Goal: Use online tool/utility: Utilize a website feature to perform a specific function

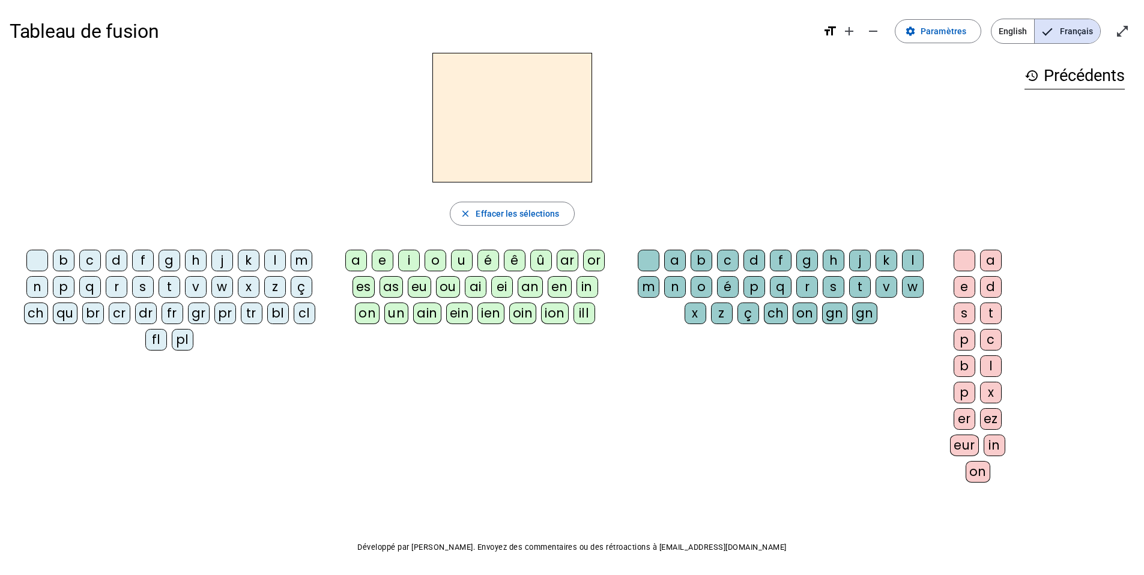
click at [294, 243] on div "close [PERSON_NAME] les sélections b c d f g h j k l m n p q r s t v w x z ç ch…" at bounding box center [512, 272] width 1005 height 439
click at [295, 252] on div "m" at bounding box center [302, 261] width 22 height 22
click at [349, 258] on div "a" at bounding box center [356, 261] width 22 height 22
click at [159, 286] on div "t" at bounding box center [169, 287] width 22 height 22
click at [262, 264] on letter-bubble "k" at bounding box center [251, 263] width 26 height 26
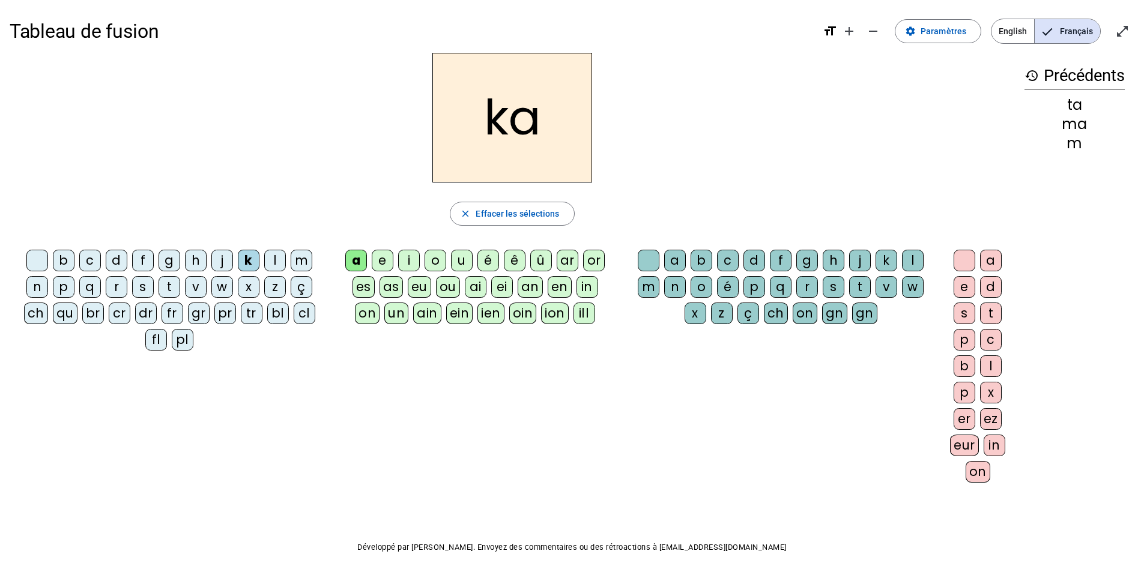
click at [274, 265] on div "l" at bounding box center [275, 261] width 22 height 22
click at [175, 285] on div "t" at bounding box center [169, 287] width 22 height 22
click at [273, 262] on div "l" at bounding box center [275, 261] width 22 height 22
click at [145, 287] on div "s" at bounding box center [143, 287] width 22 height 22
click at [855, 264] on div "l" at bounding box center [913, 261] width 22 height 22
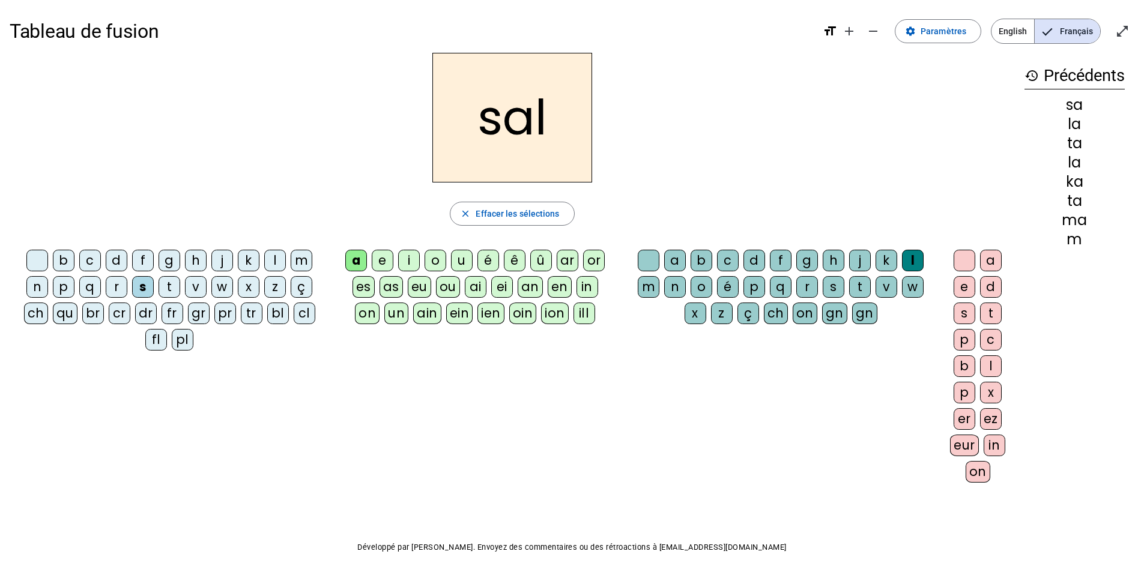
click at [64, 253] on div "b" at bounding box center [64, 261] width 22 height 22
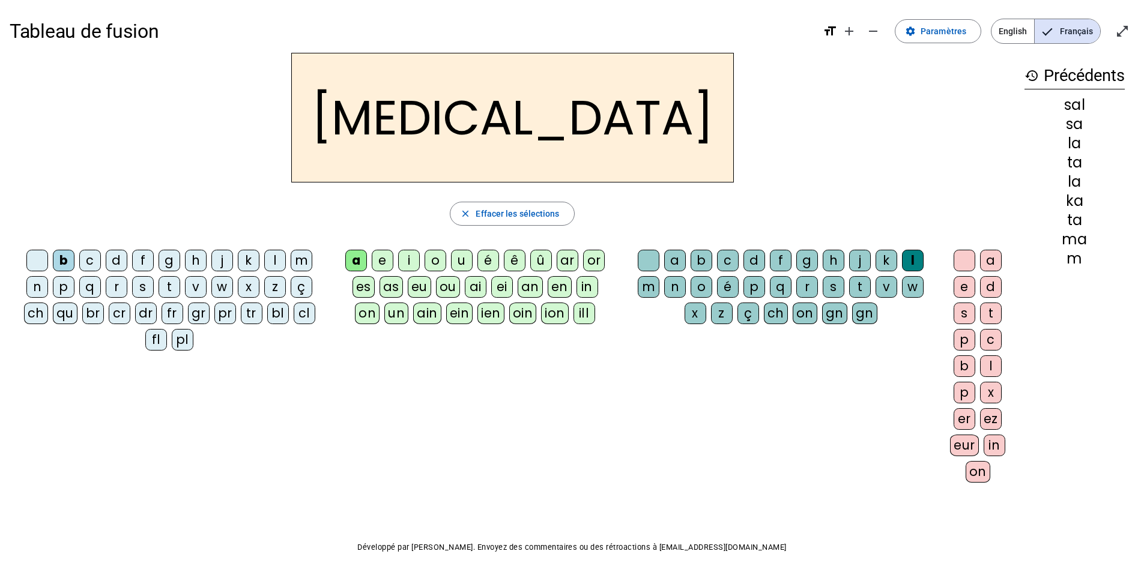
click at [303, 266] on div "m" at bounding box center [302, 261] width 22 height 22
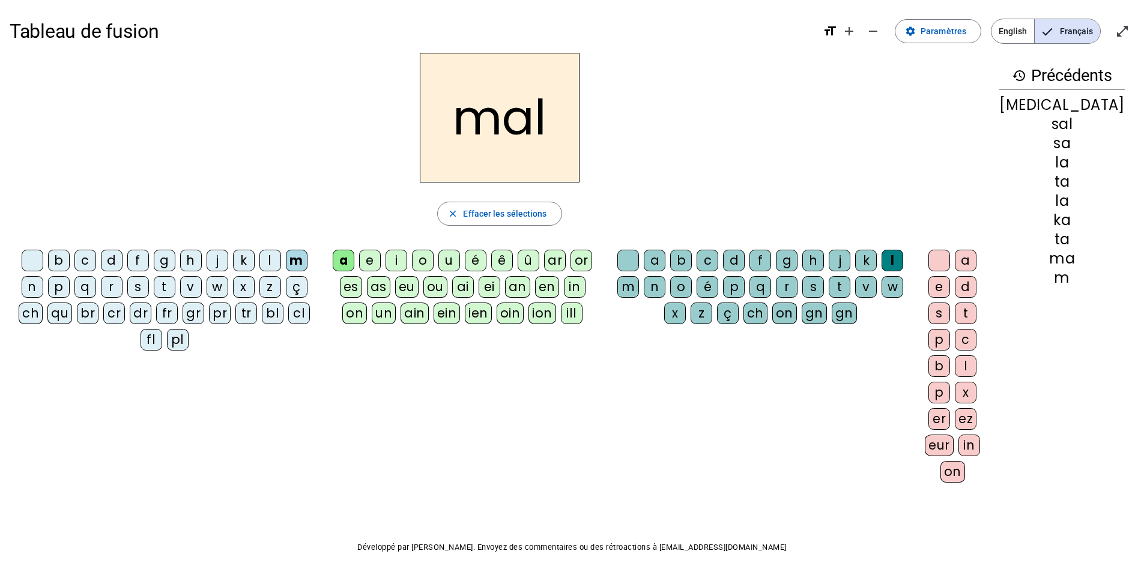
click at [407, 267] on div "i" at bounding box center [396, 261] width 22 height 22
click at [144, 286] on div "s" at bounding box center [138, 287] width 22 height 22
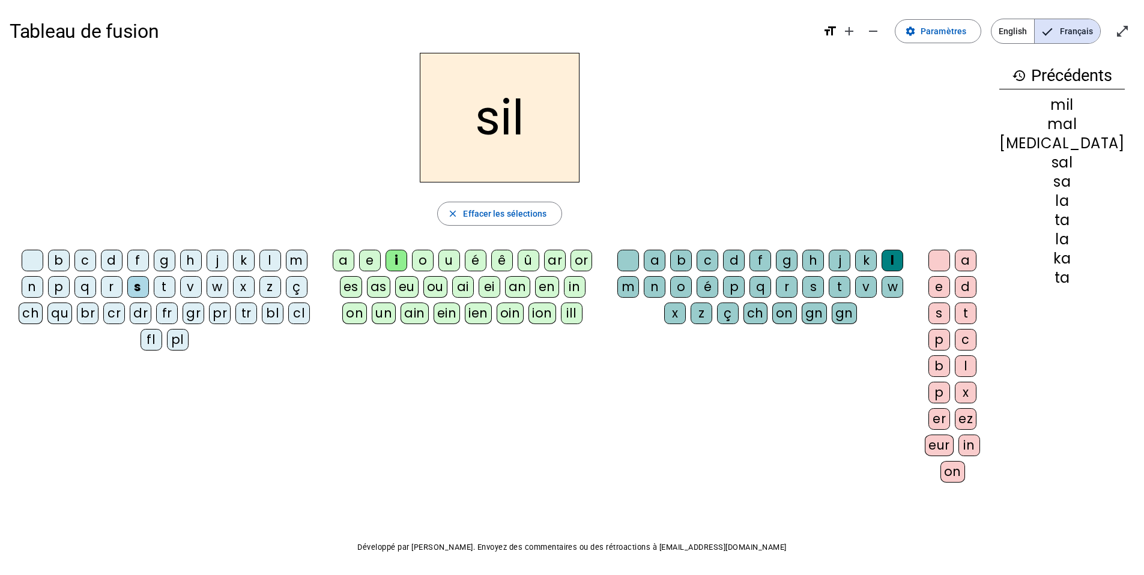
click at [639, 262] on div at bounding box center [628, 261] width 22 height 22
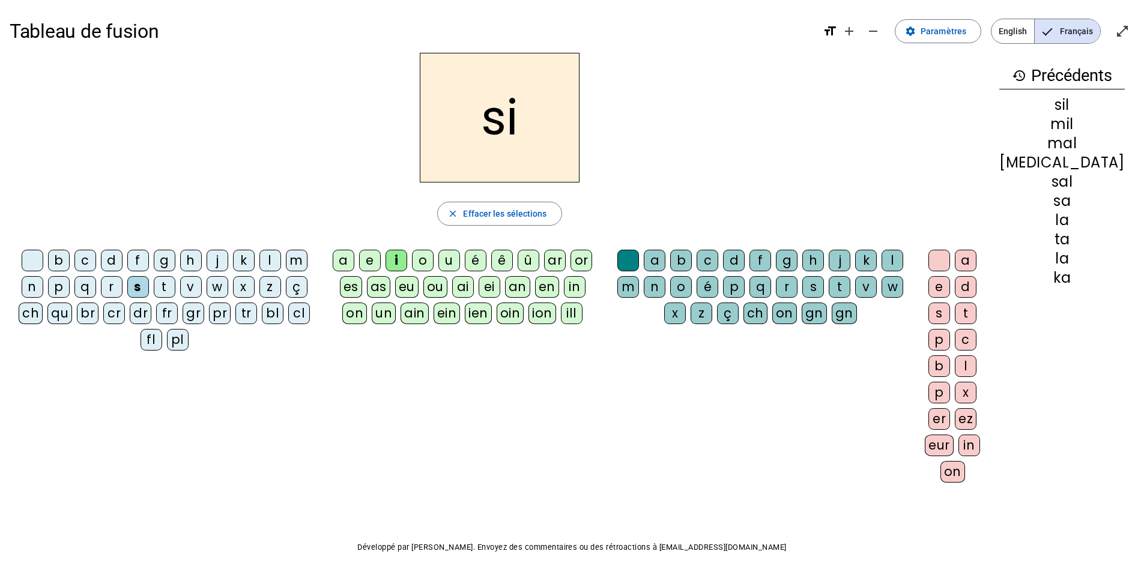
click at [381, 258] on div "e" at bounding box center [370, 261] width 22 height 22
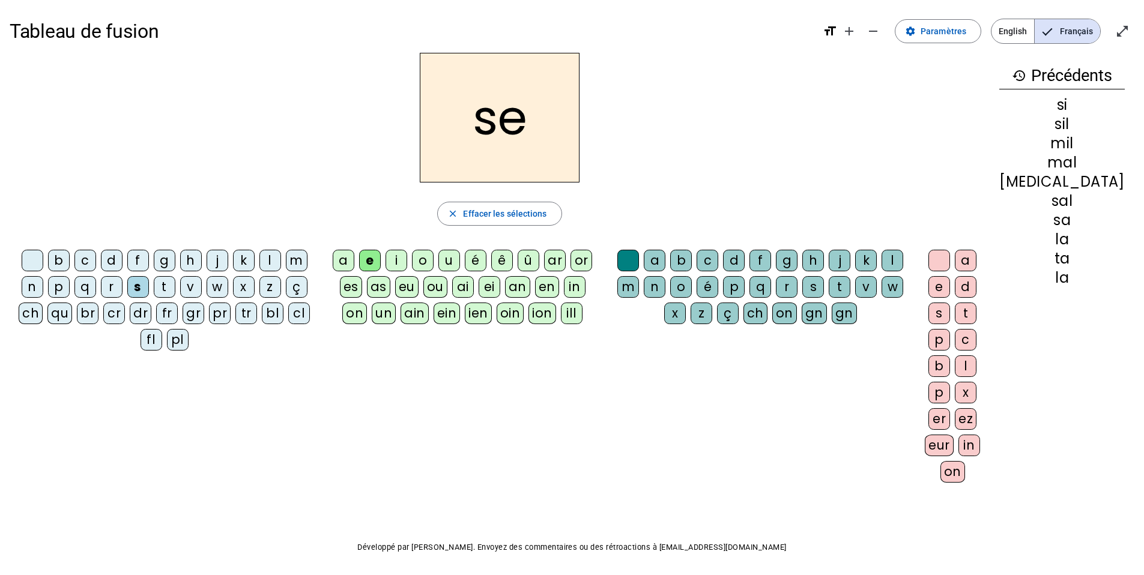
click at [459, 255] on div "u" at bounding box center [449, 261] width 22 height 22
click at [797, 282] on div "r" at bounding box center [787, 287] width 22 height 22
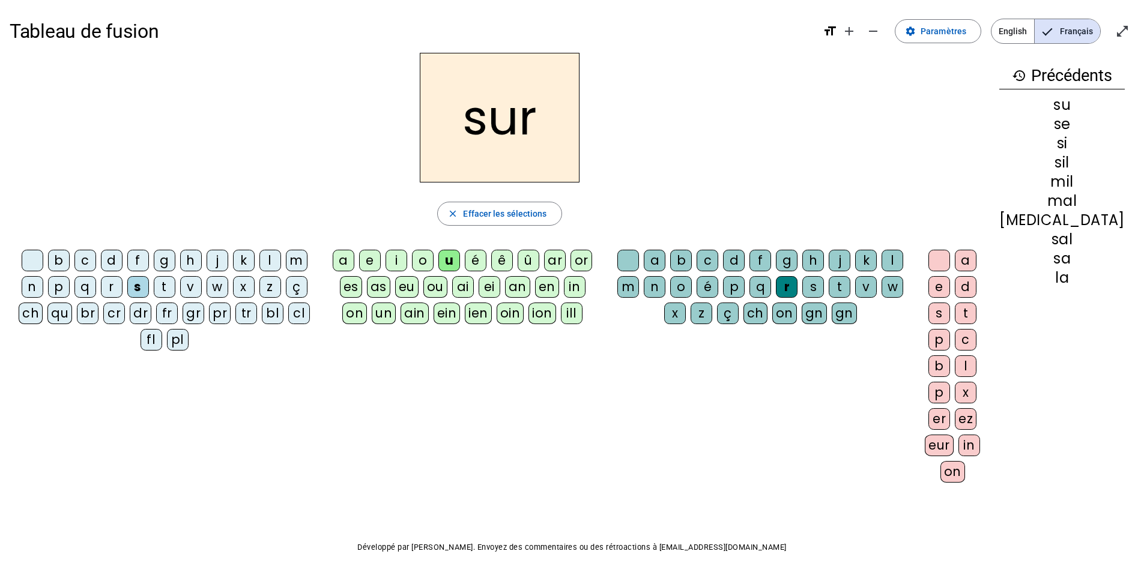
click at [302, 259] on div "m" at bounding box center [297, 261] width 22 height 22
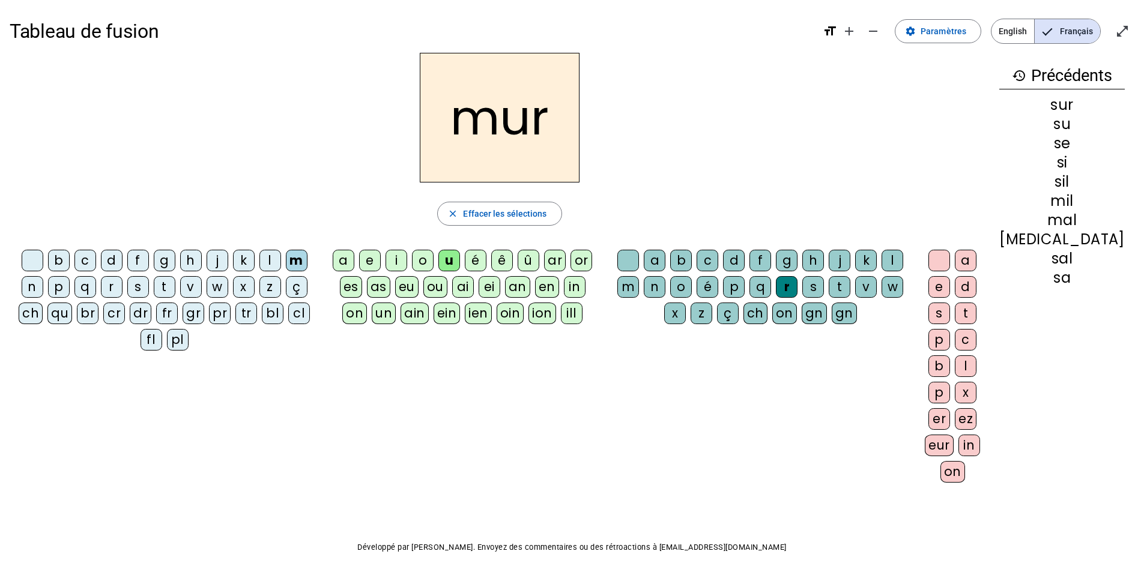
click at [115, 257] on div "d" at bounding box center [112, 261] width 22 height 22
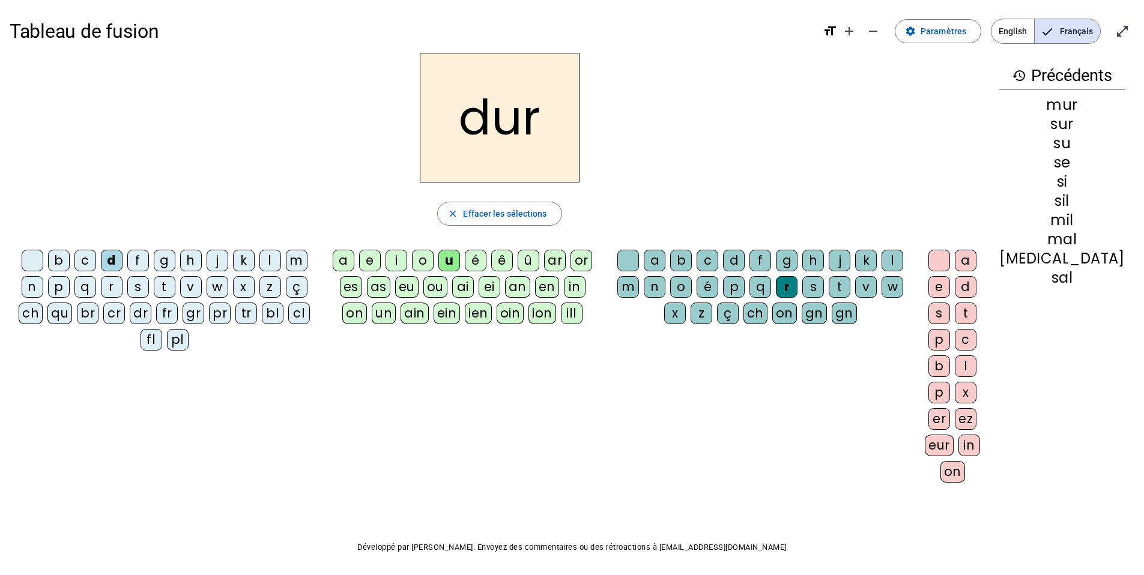
click at [639, 263] on div at bounding box center [628, 261] width 22 height 22
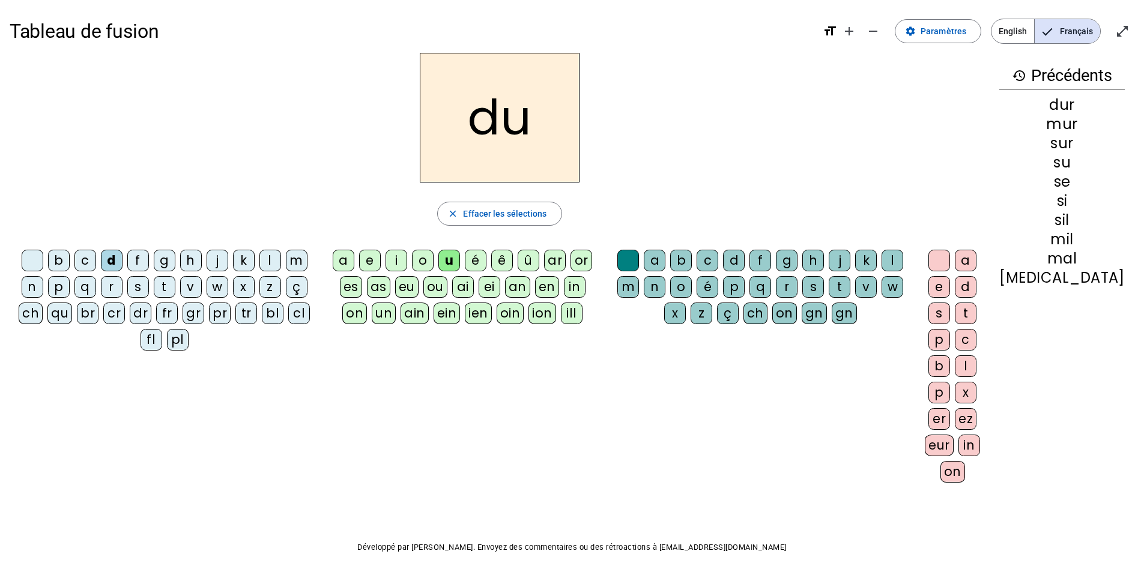
click at [639, 263] on div at bounding box center [628, 261] width 22 height 22
click at [69, 258] on div "b" at bounding box center [59, 261] width 22 height 22
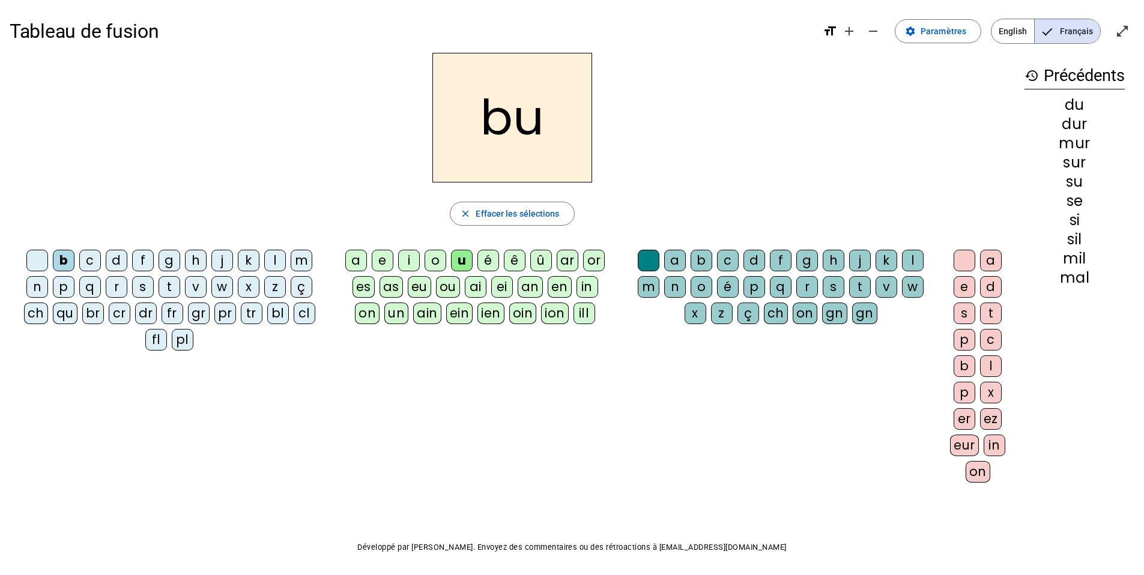
click at [194, 284] on div "v" at bounding box center [196, 287] width 22 height 22
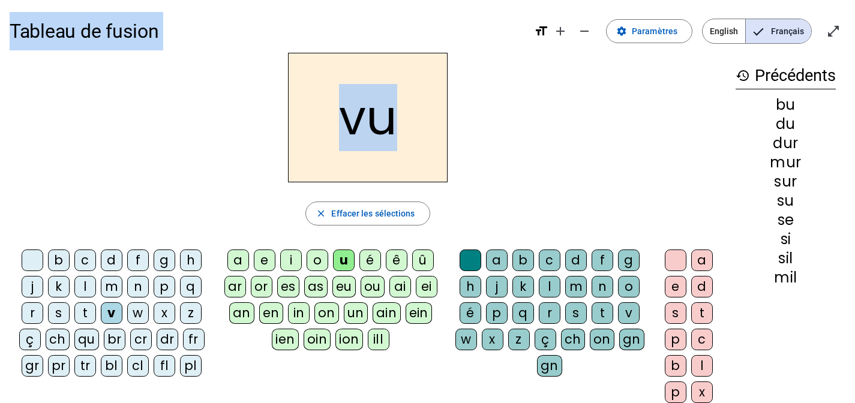
drag, startPoint x: 284, startPoint y: 133, endPoint x: 41, endPoint y: -110, distance: 343.8
click at [41, 0] on html "Tableau de fusion format_size add remove settings Paramètres English Français o…" at bounding box center [427, 201] width 855 height 403
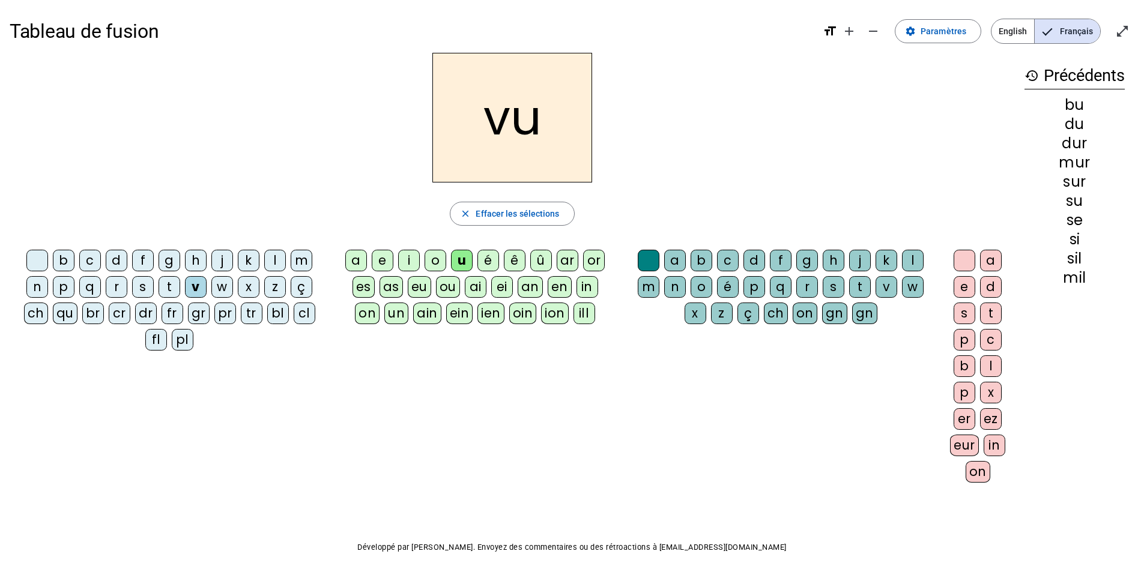
click at [279, 262] on div "l" at bounding box center [275, 261] width 22 height 22
click at [166, 282] on div "t" at bounding box center [169, 287] width 22 height 22
click at [385, 257] on div "e" at bounding box center [383, 261] width 22 height 22
click at [273, 262] on div "l" at bounding box center [275, 261] width 22 height 22
